Goal: Information Seeking & Learning: Find specific fact

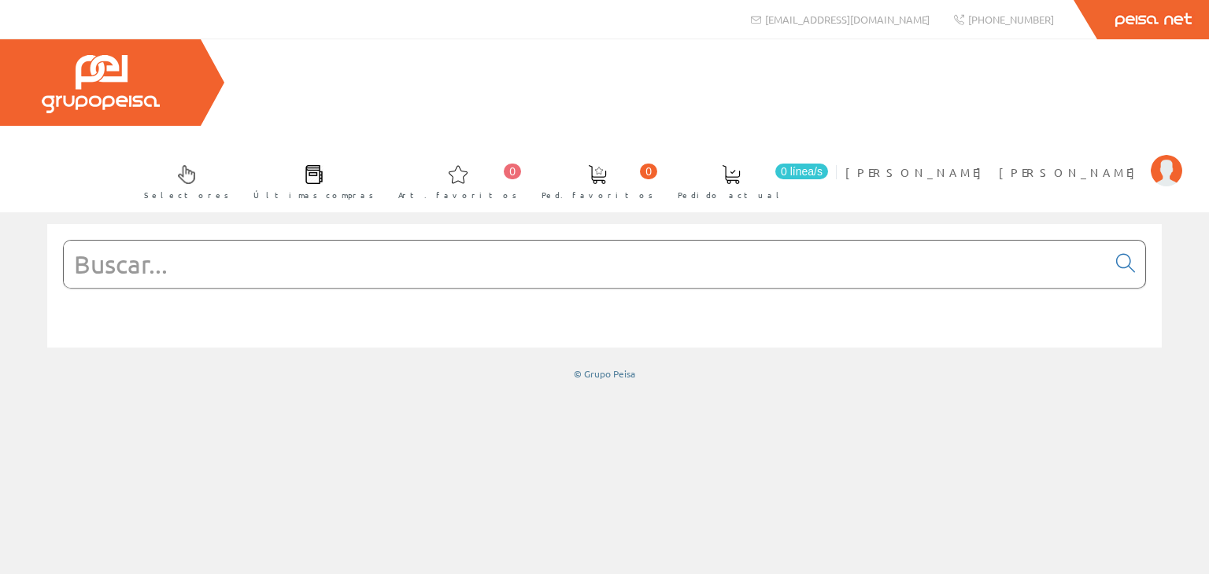
paste input "GW91527"
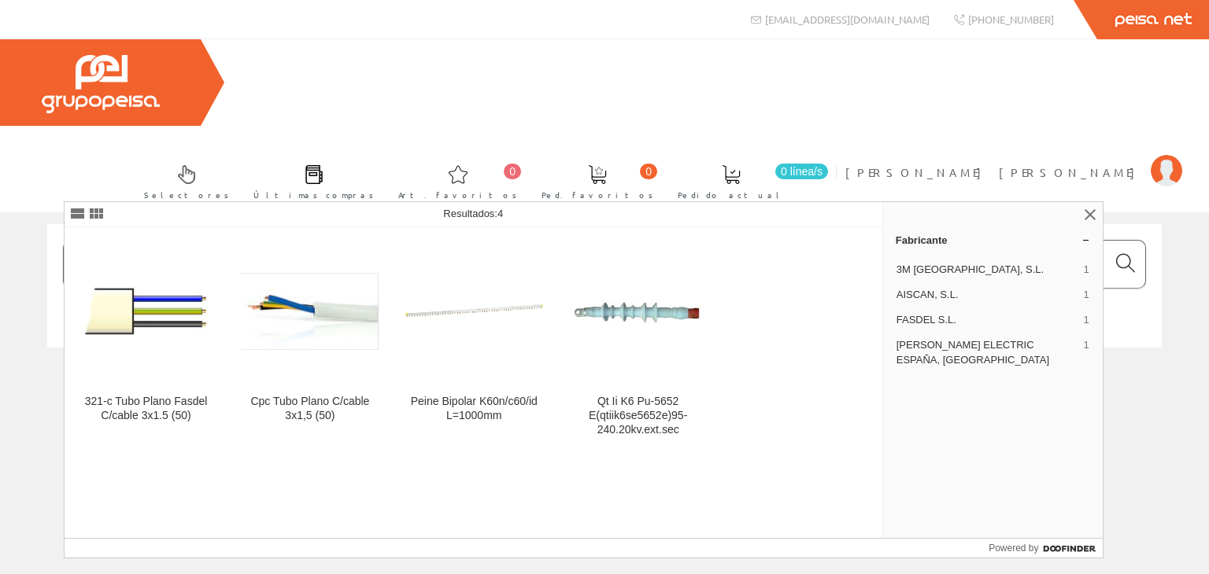
type input "GW91527"
click at [1124, 258] on icon at bounding box center [1125, 263] width 19 height 11
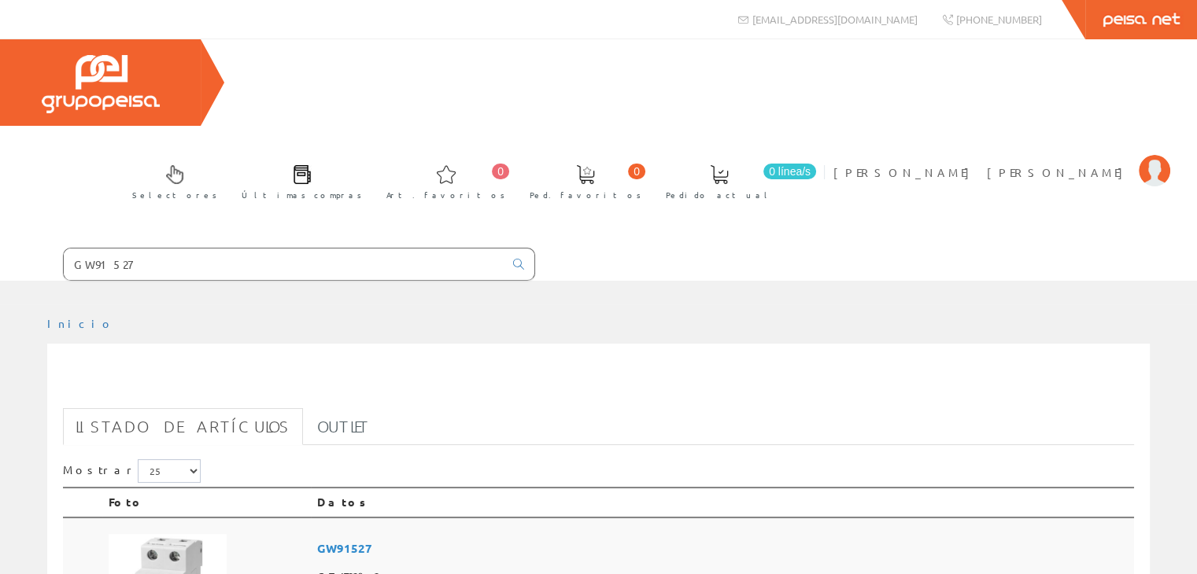
scroll to position [236, 0]
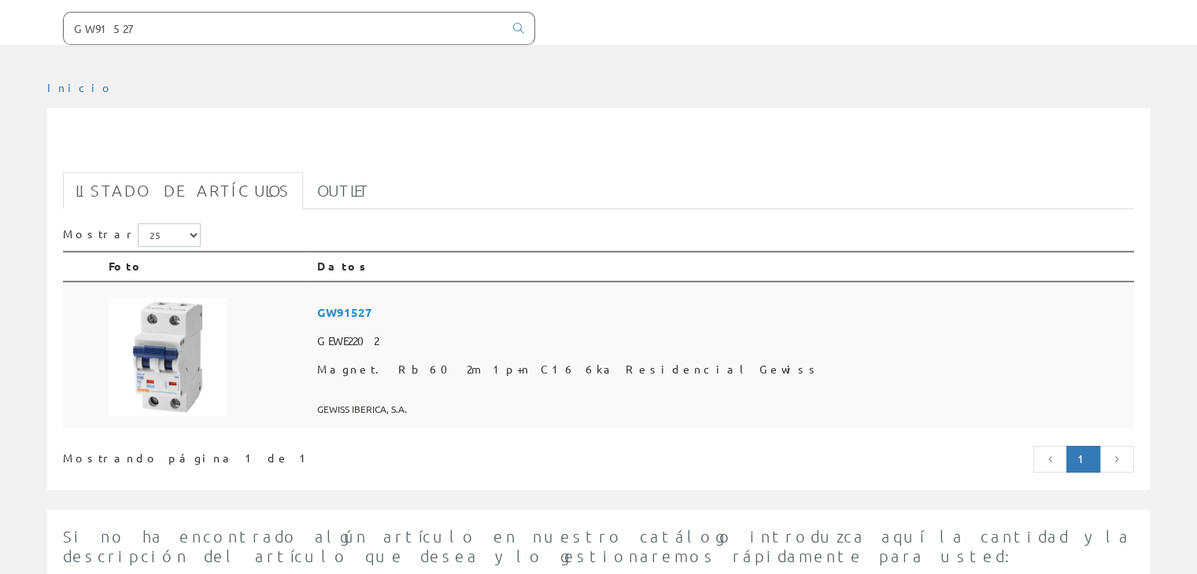
click at [473, 298] on span "GW91527" at bounding box center [722, 312] width 810 height 29
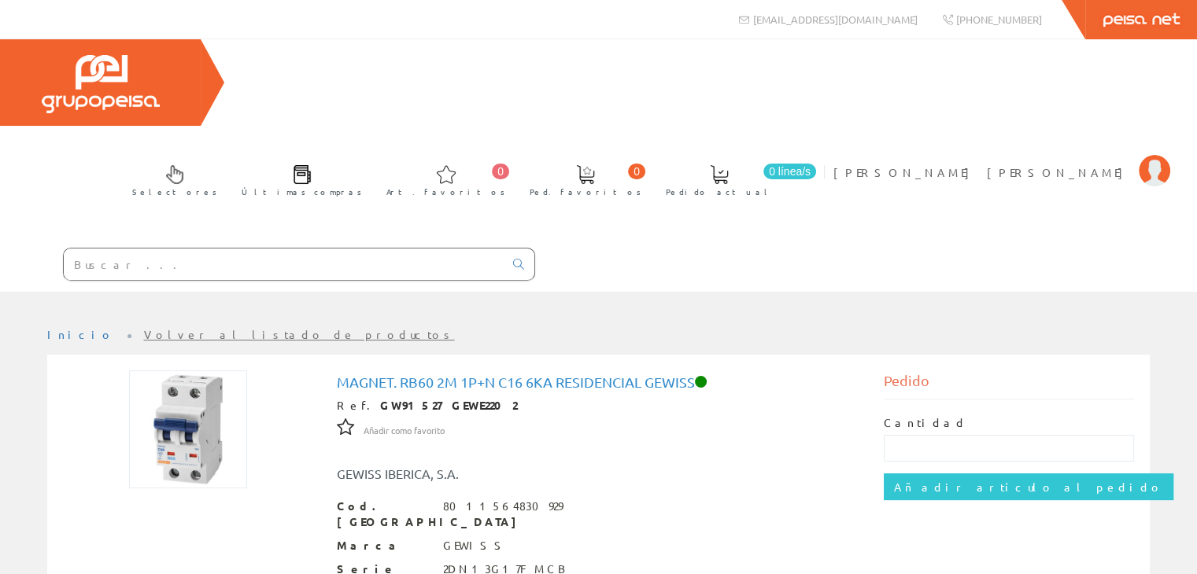
paste input "GW91527"
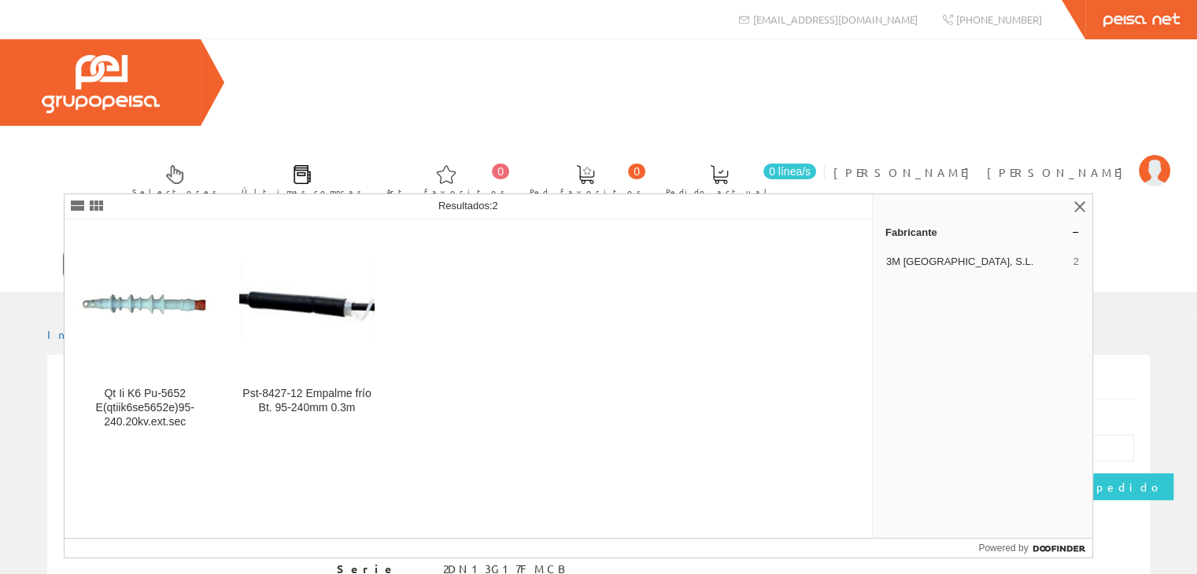
type input "GW91526"
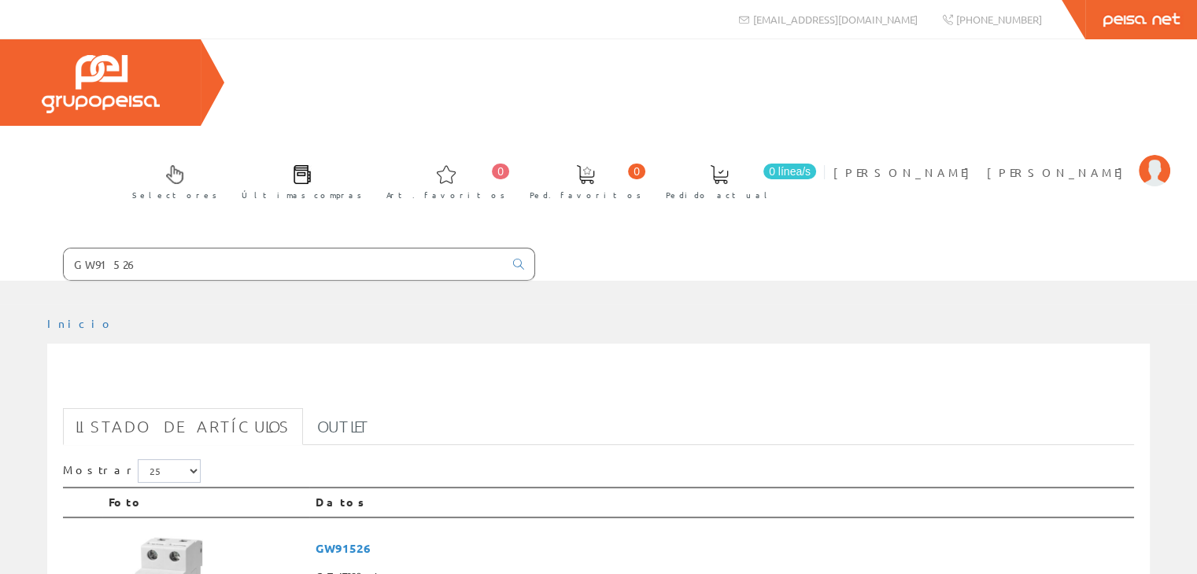
scroll to position [236, 0]
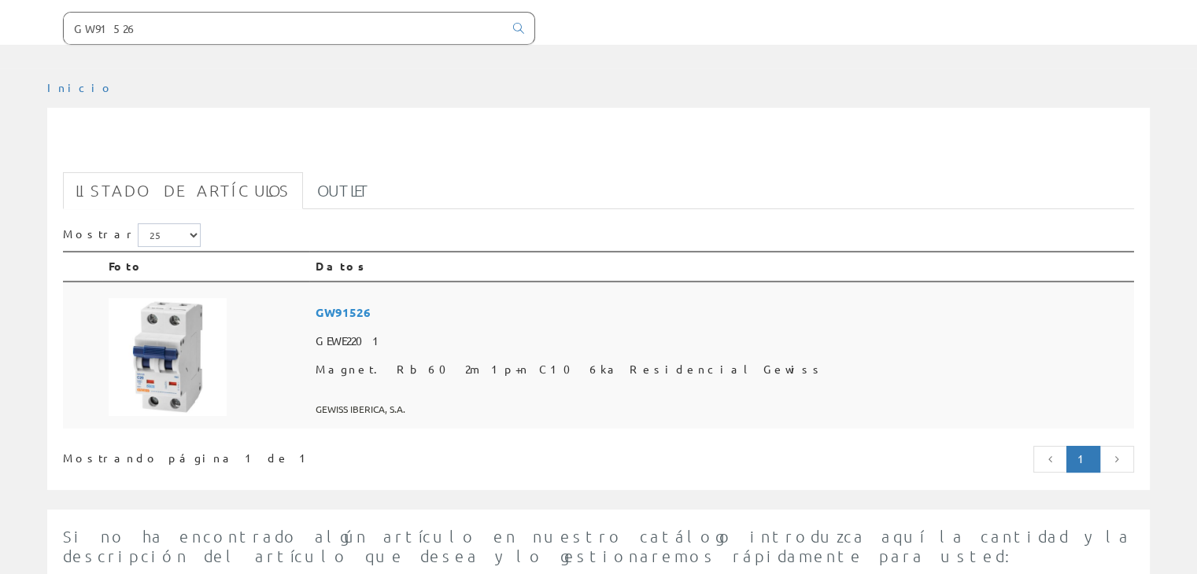
click at [483, 298] on span "GW91526" at bounding box center [722, 312] width 812 height 29
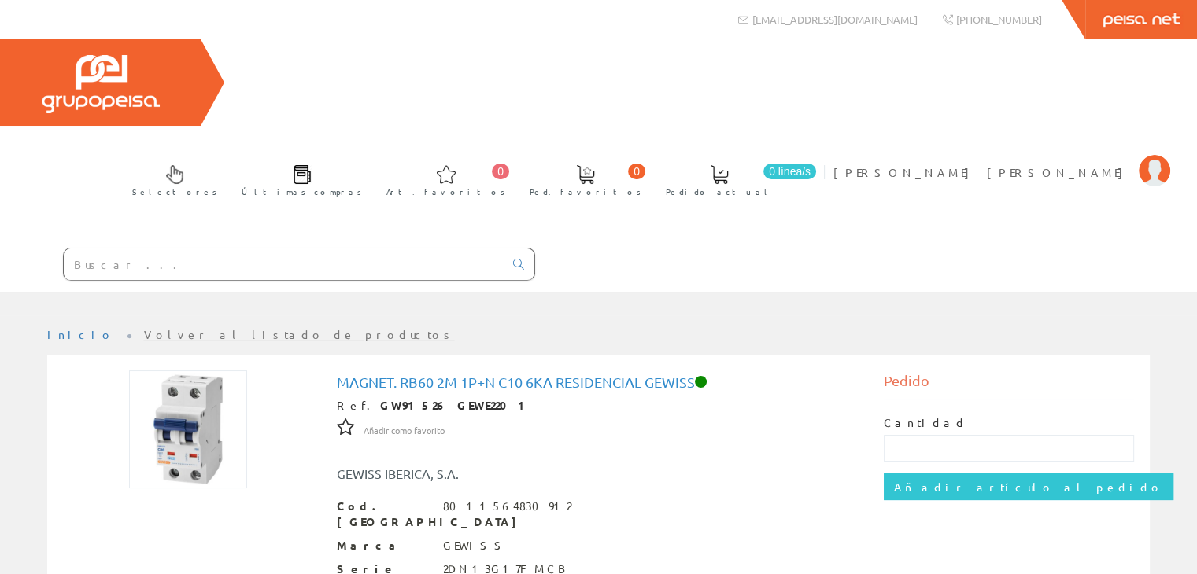
paste input "GW91528"
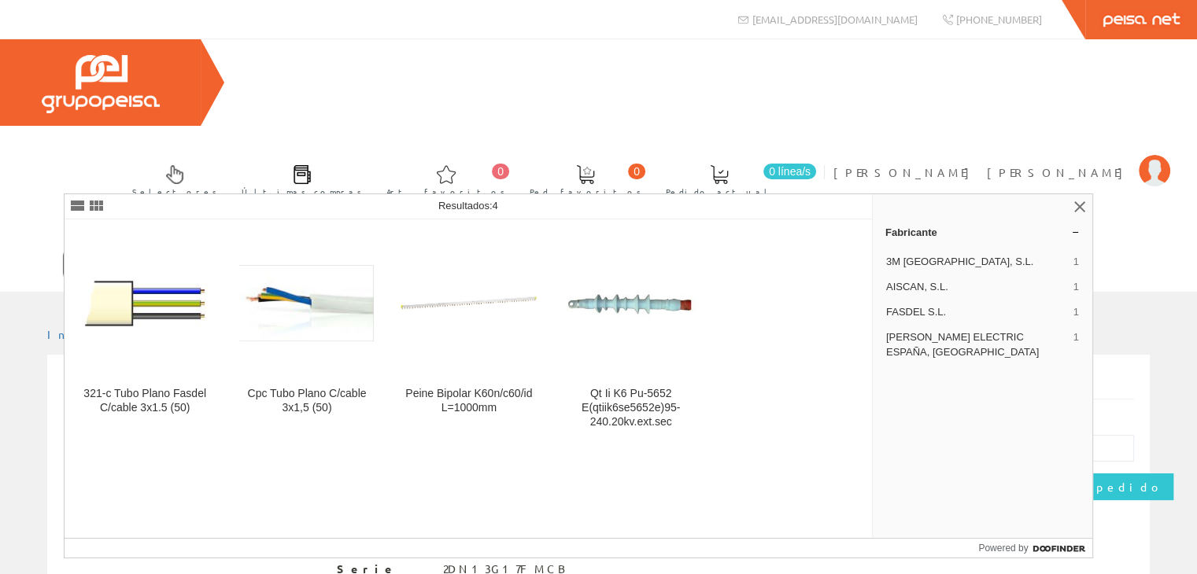
type input "GW91528"
click at [512, 253] on link at bounding box center [518, 264] width 31 height 22
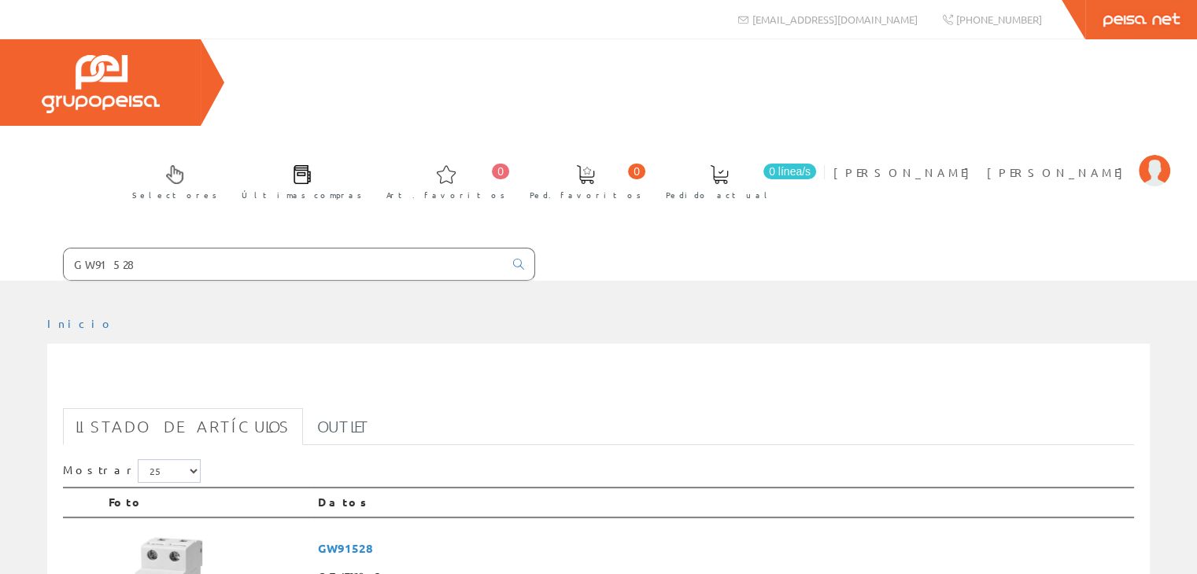
scroll to position [236, 0]
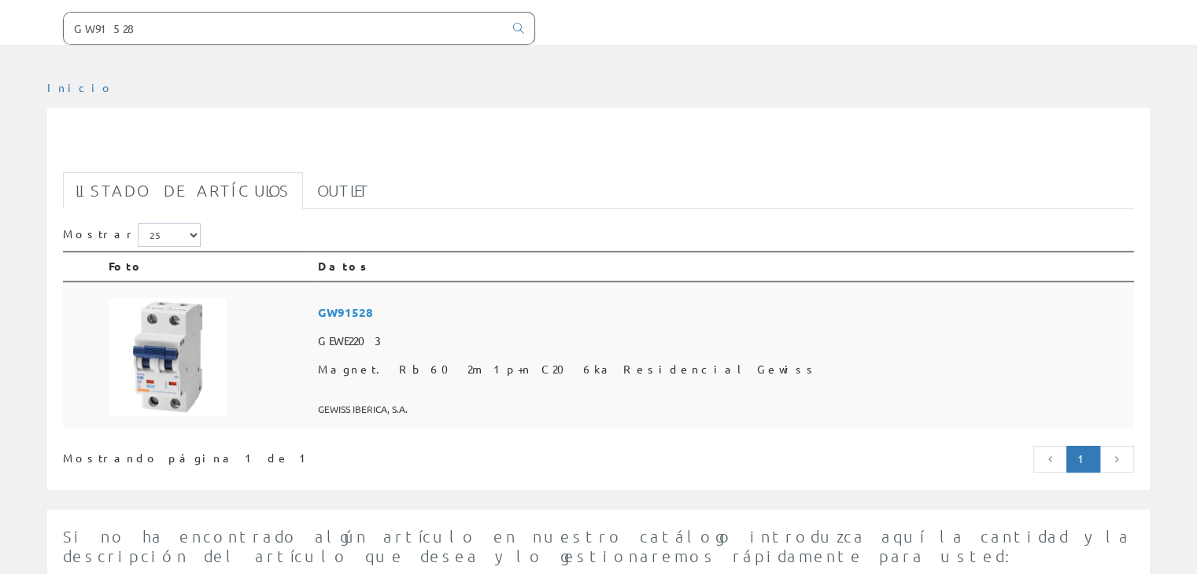
click at [478, 298] on span "GW91528" at bounding box center [723, 312] width 810 height 29
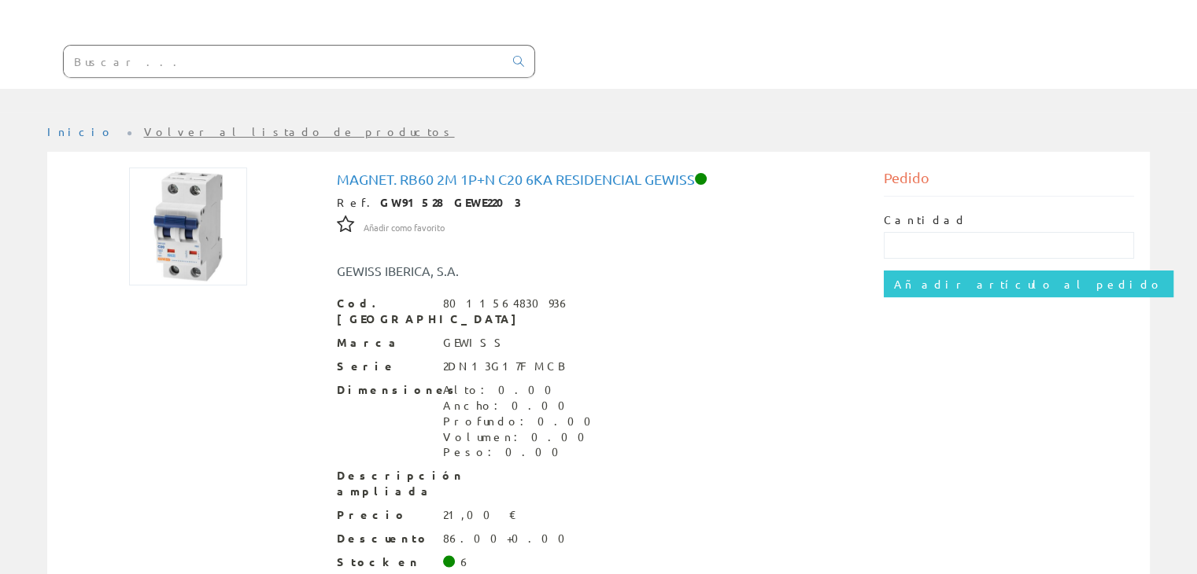
scroll to position [46, 0]
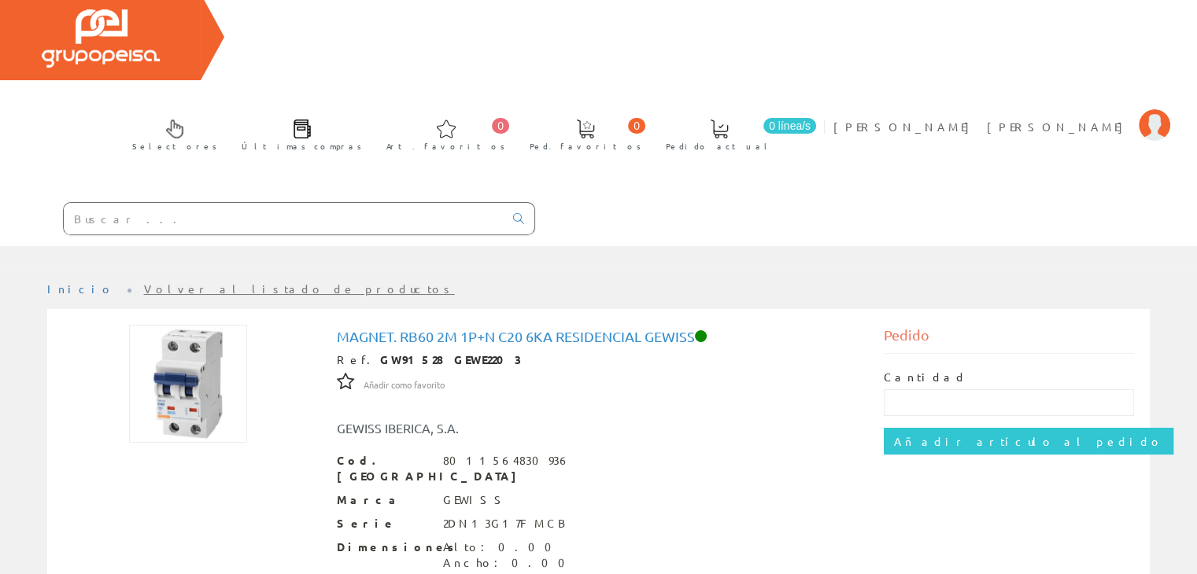
paste input "GW91528"
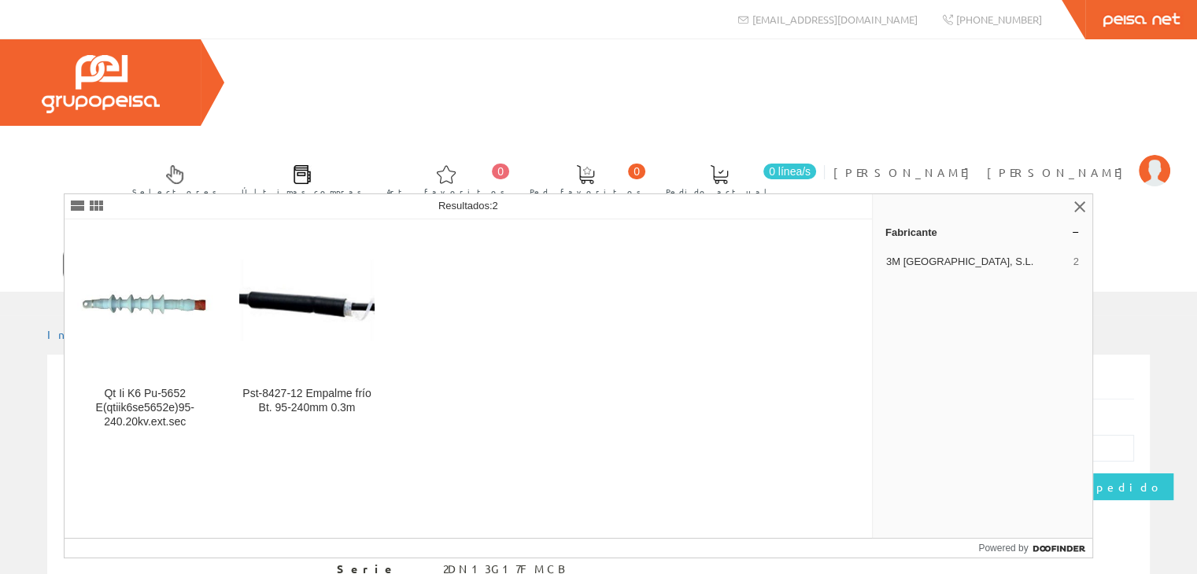
type input "GW91529"
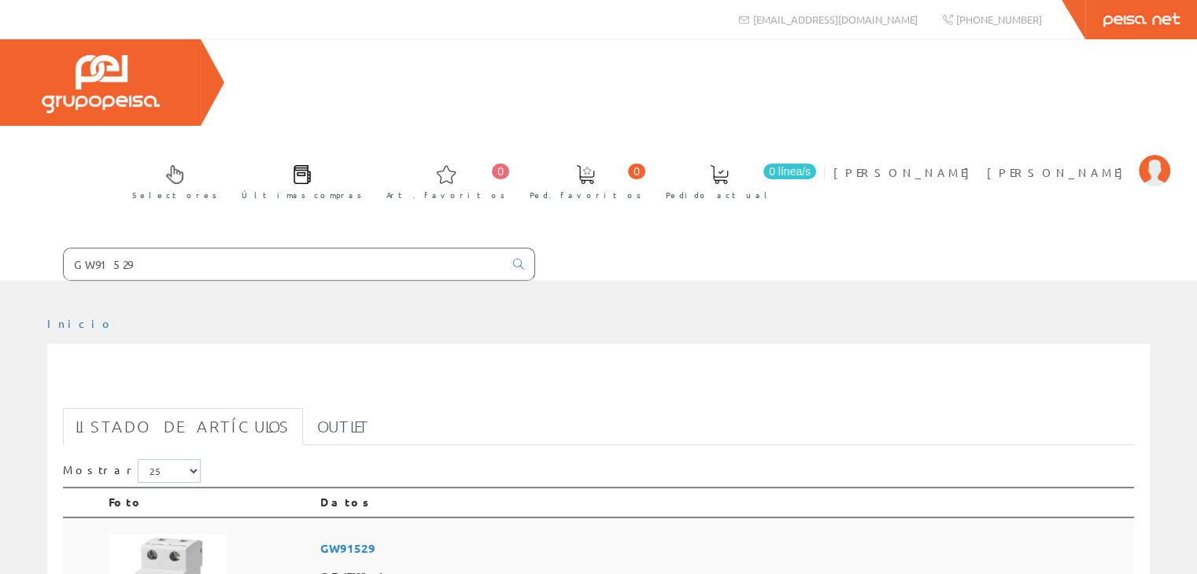
scroll to position [157, 0]
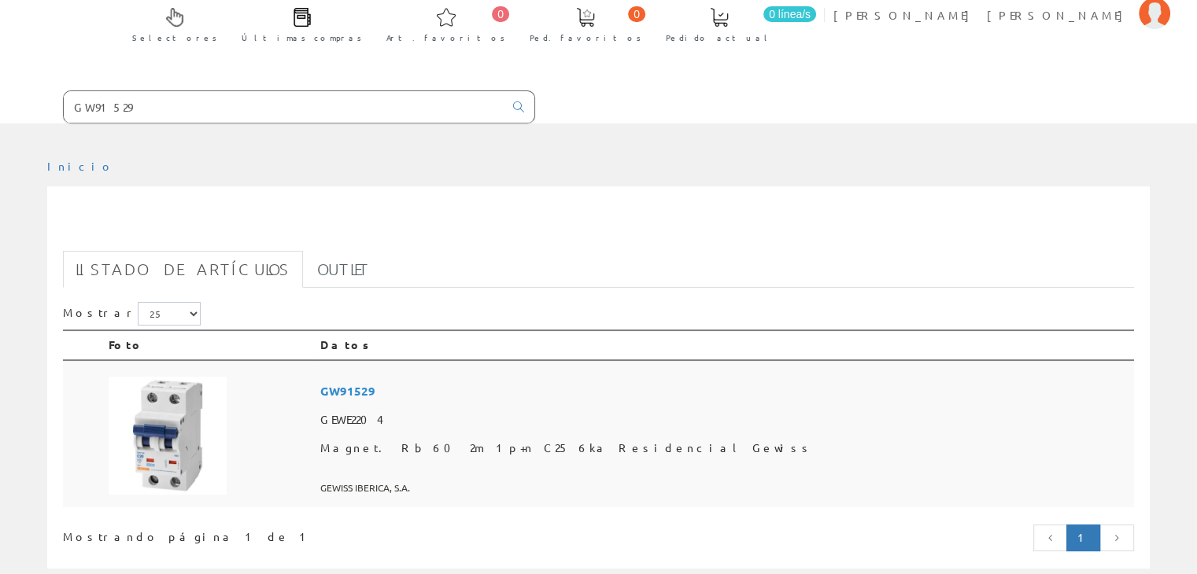
click at [482, 377] on span "GW91529" at bounding box center [723, 391] width 807 height 29
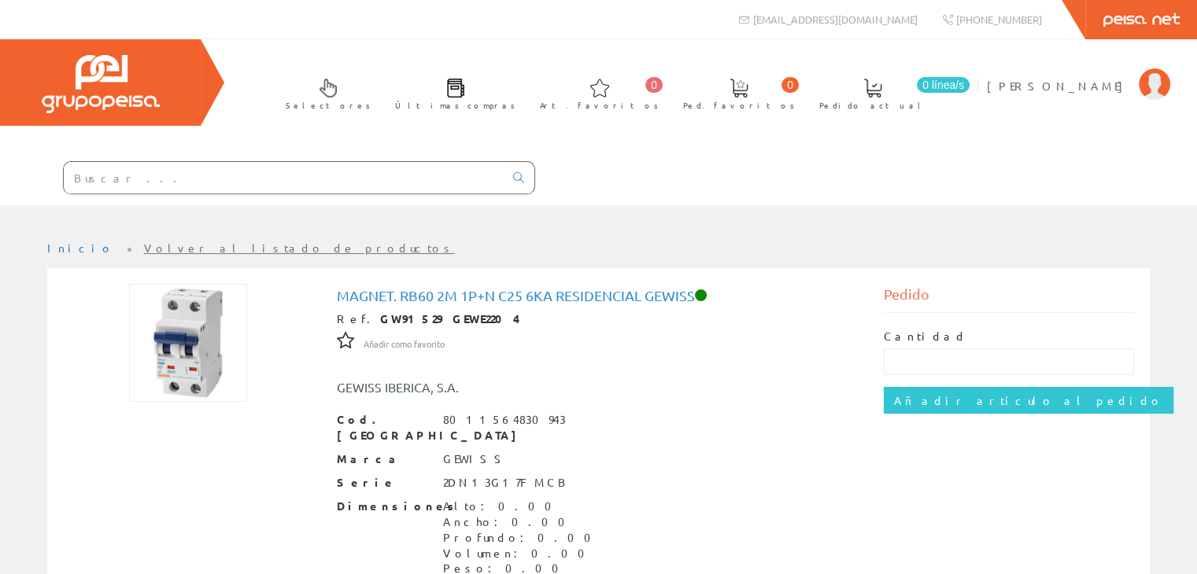
drag, startPoint x: 209, startPoint y: 180, endPoint x: 151, endPoint y: 167, distance: 59.7
drag, startPoint x: 151, startPoint y: 167, endPoint x: 482, endPoint y: 330, distance: 369.5
click at [496, 334] on div "Magnet. Rb60 2m 1p+n C25 6ka Residencial Gewiss Ref. GW91529 GEWE2204 Añadir co…" at bounding box center [599, 530] width 524 height 485
click at [380, 316] on strong "GW91529 GEWE2204" at bounding box center [450, 319] width 140 height 14
drag, startPoint x: 359, startPoint y: 316, endPoint x: 406, endPoint y: 319, distance: 47.3
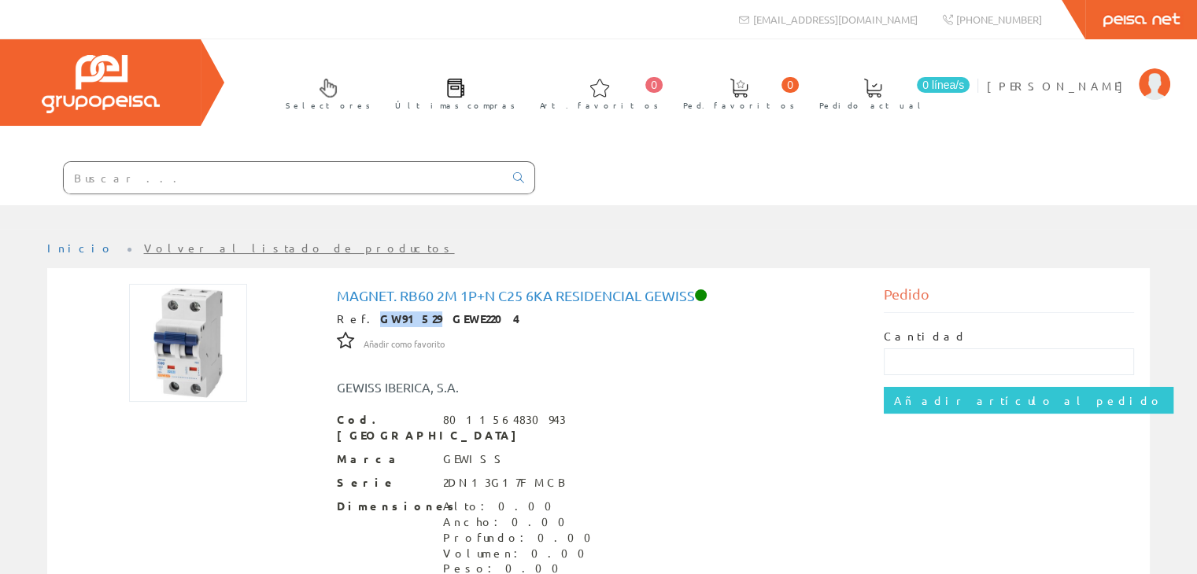
click at [406, 319] on strong "GW91529 GEWE2204" at bounding box center [450, 319] width 140 height 14
copy strong "GW91529"
paste input "GW91529"
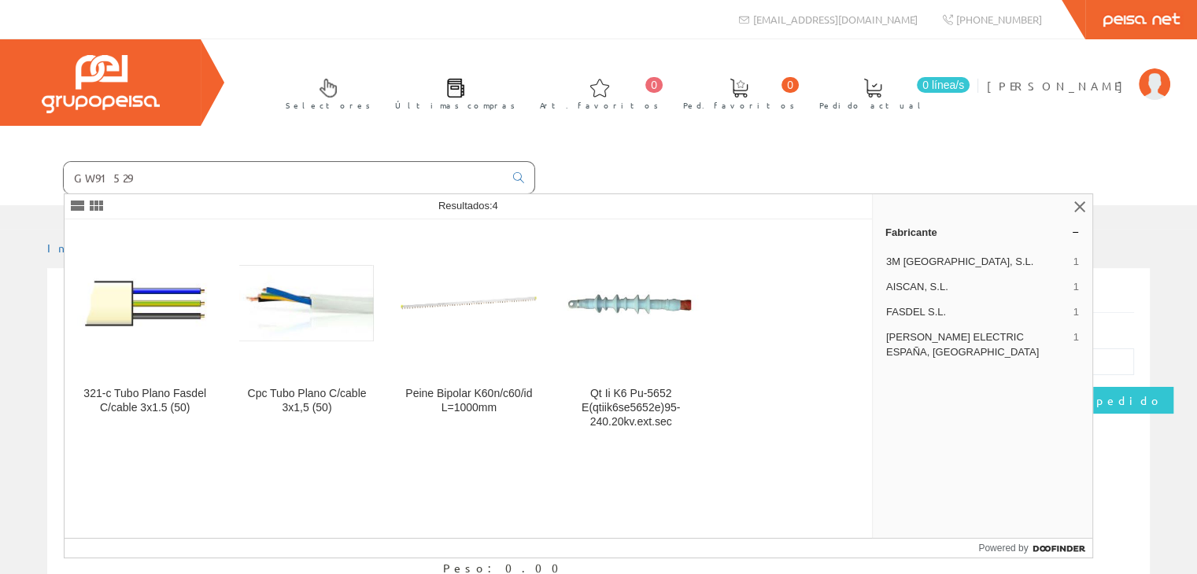
click at [124, 176] on input "GW91529" at bounding box center [284, 177] width 440 height 31
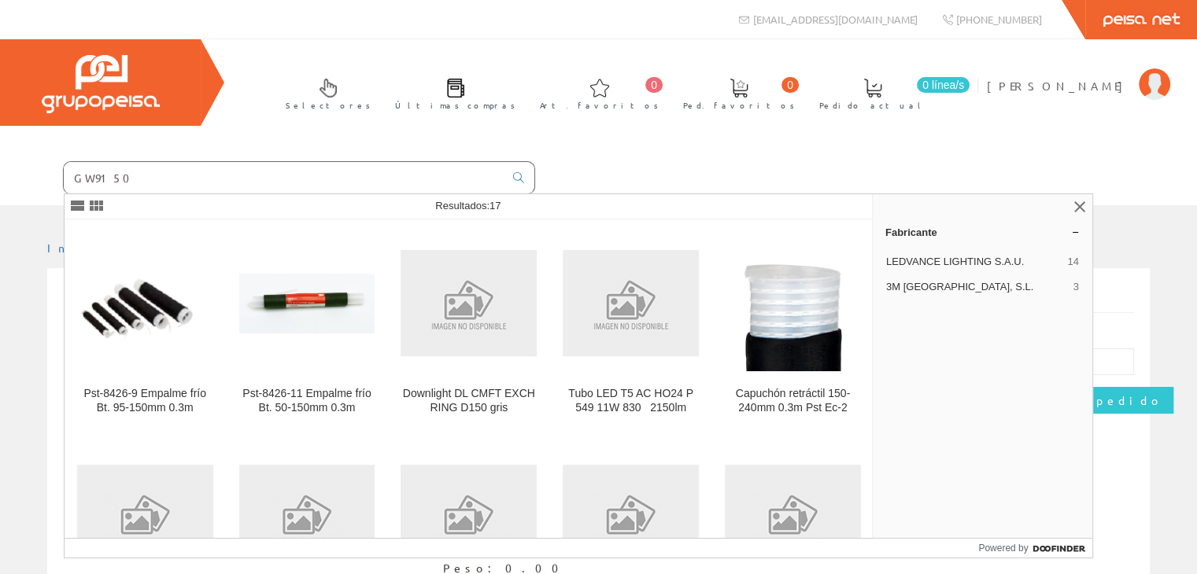
click at [109, 179] on input "GW9150" at bounding box center [284, 177] width 440 height 31
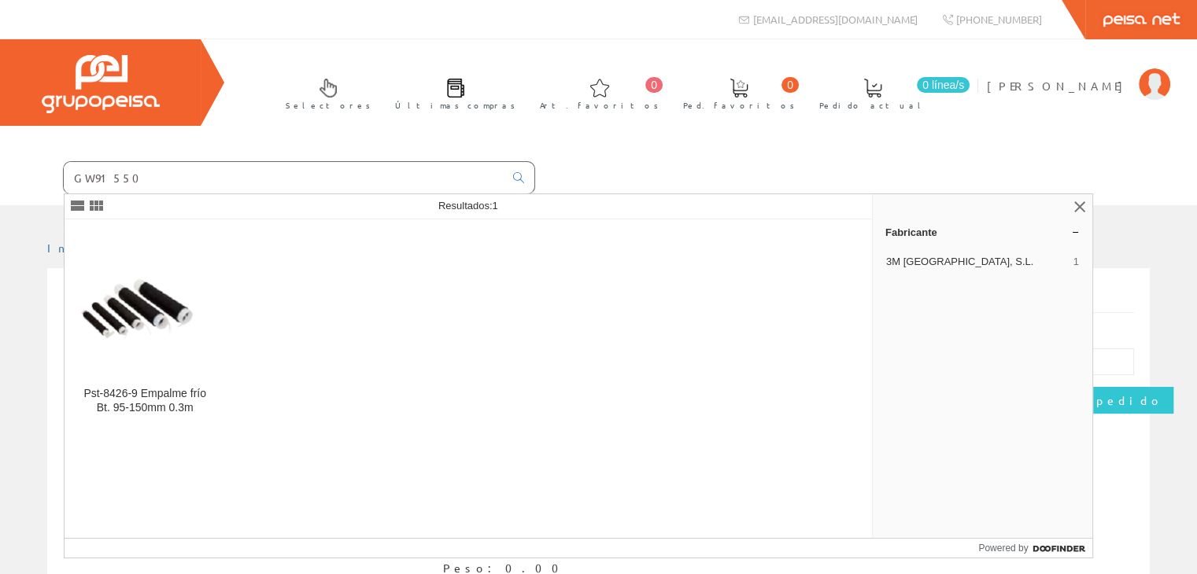
type input "GW91550"
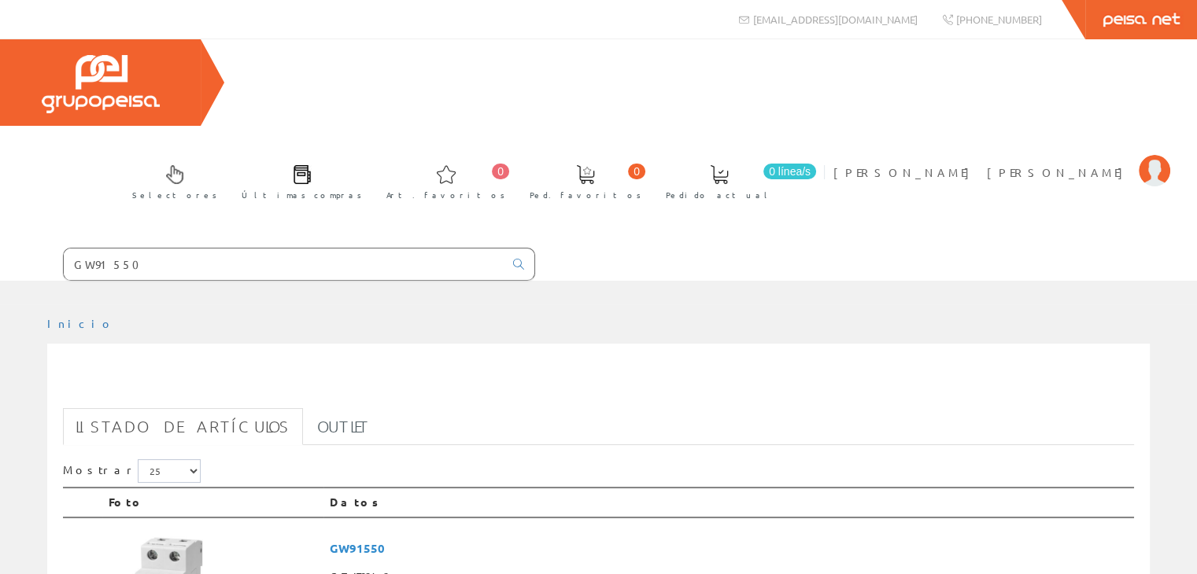
scroll to position [157, 0]
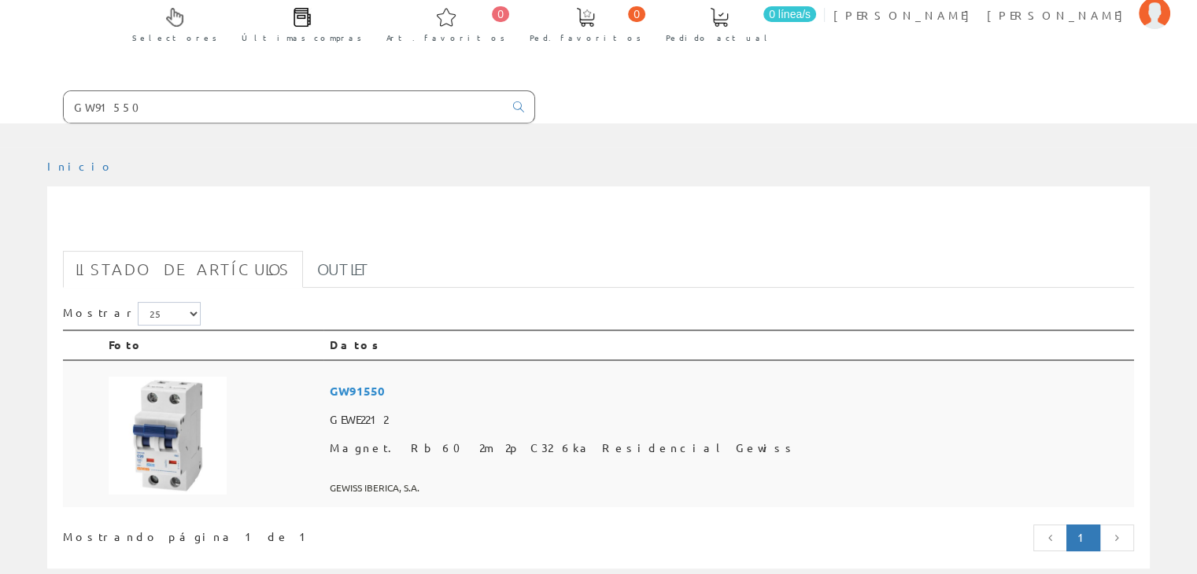
click at [491, 377] on span "GW91550" at bounding box center [729, 391] width 798 height 29
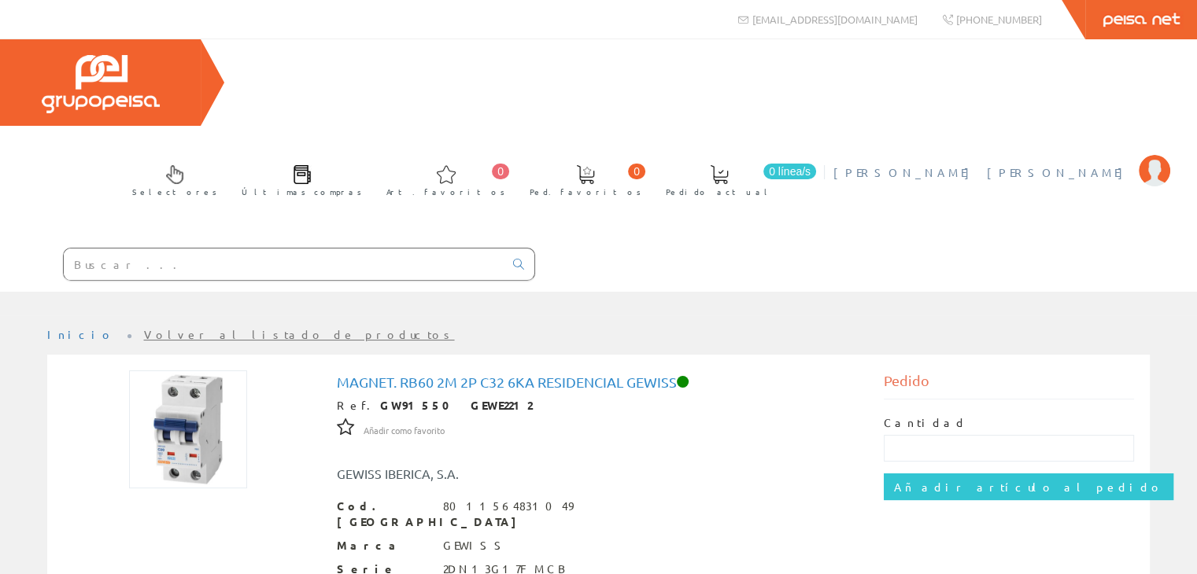
click at [1150, 155] on img at bounding box center [1154, 170] width 31 height 31
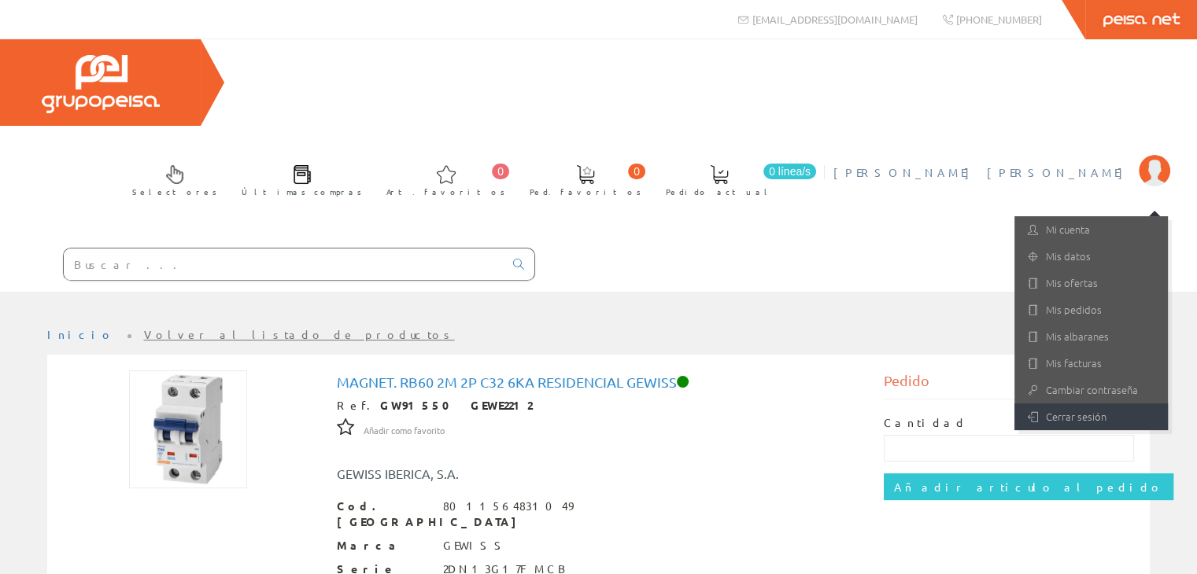
click at [1062, 404] on link "Cerrar sesión" at bounding box center [1090, 417] width 153 height 27
